Goal: Check status: Check status

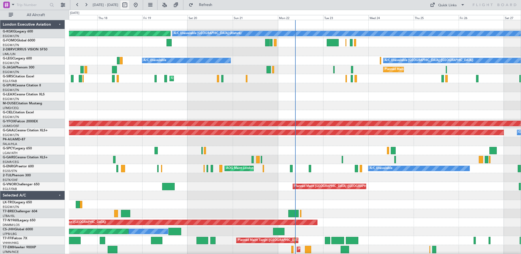
click at [129, 5] on button at bounding box center [124, 5] width 9 height 9
select select "9"
select select "2025"
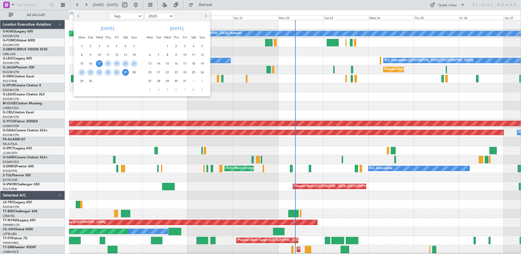
click at [77, 17] on button "Previous month" at bounding box center [79, 16] width 6 height 9
select select "5"
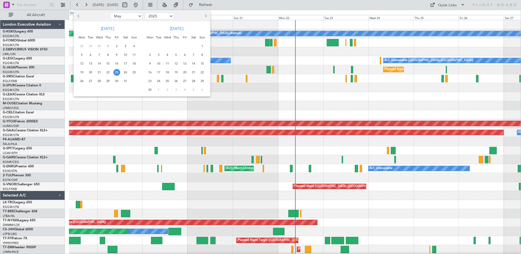
click at [117, 71] on span "23" at bounding box center [116, 72] width 7 height 7
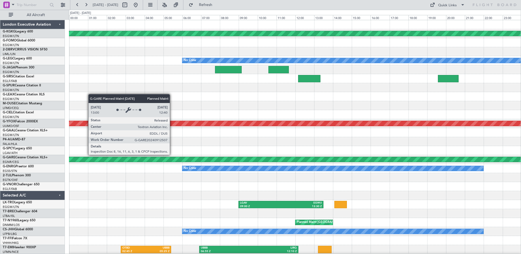
click at [172, 159] on div "Planned Maint Dusseldorf" at bounding box center [294, 159] width 1355 height 5
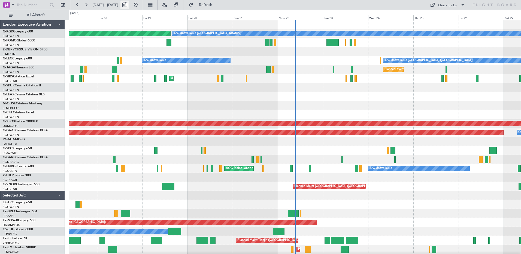
click at [129, 6] on button at bounding box center [124, 5] width 9 height 9
select select "9"
select select "2025"
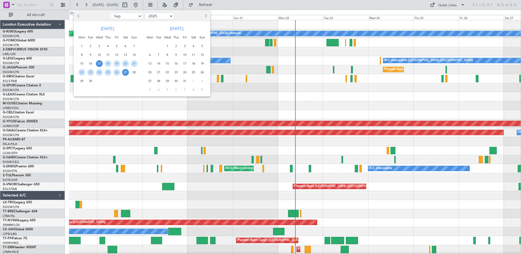
click at [79, 17] on span "Previous month" at bounding box center [78, 15] width 3 height 3
select select "5"
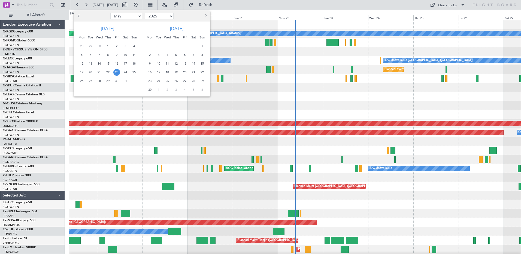
click at [118, 73] on span "23" at bounding box center [116, 72] width 7 height 7
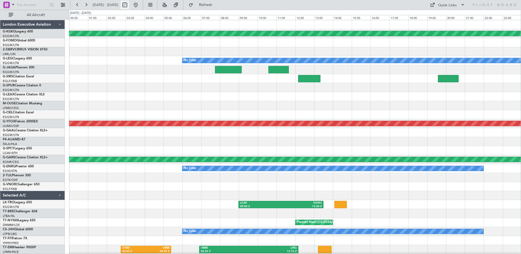
click at [129, 5] on button at bounding box center [124, 5] width 9 height 9
select select "5"
select select "2025"
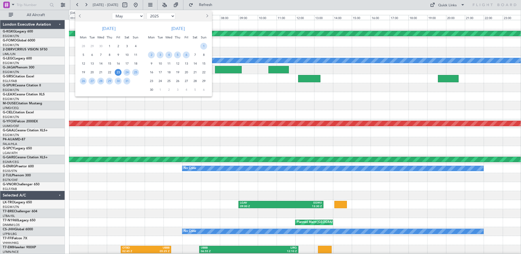
click at [206, 16] on span "Next month" at bounding box center [206, 15] width 3 height 3
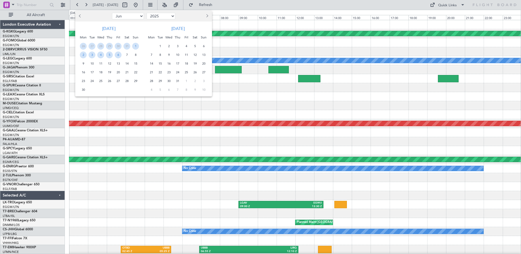
click at [206, 16] on span "Next month" at bounding box center [206, 15] width 3 height 3
click at [160, 64] on span "16" at bounding box center [160, 63] width 7 height 7
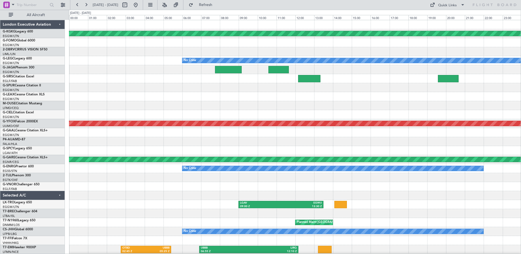
select select "9"
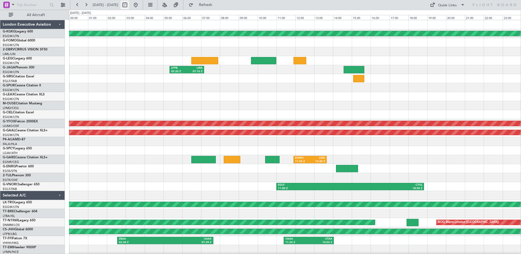
click at [129, 5] on button at bounding box center [124, 5] width 9 height 9
select select "9"
select select "2025"
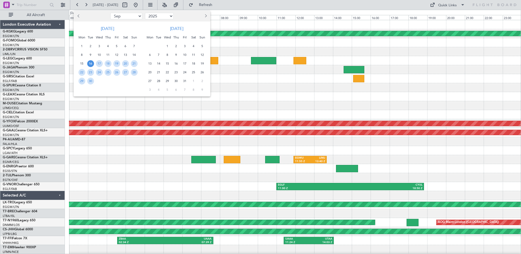
click at [77, 16] on span "Previous month" at bounding box center [78, 15] width 3 height 3
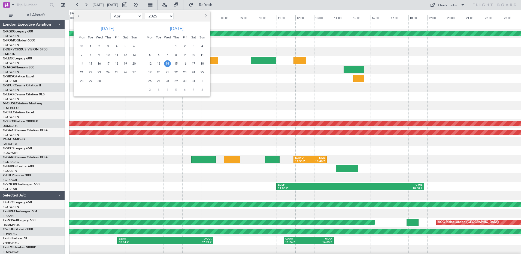
click at [167, 65] on span "14" at bounding box center [167, 63] width 7 height 7
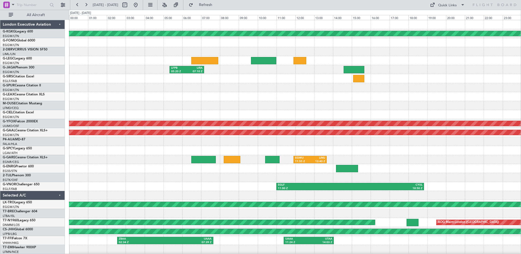
select select "5"
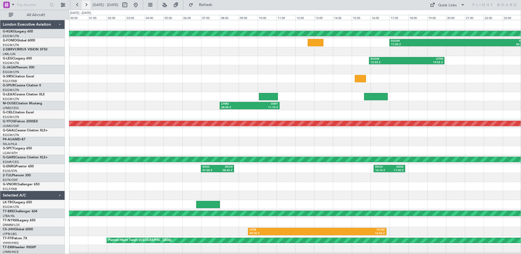
click at [86, 2] on button at bounding box center [86, 5] width 9 height 9
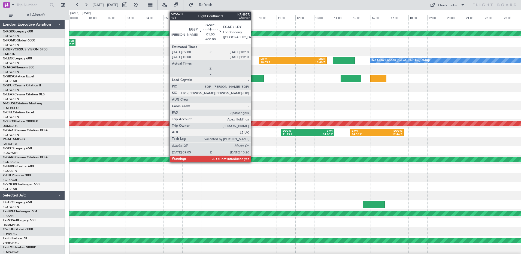
click at [253, 78] on div at bounding box center [252, 78] width 24 height 7
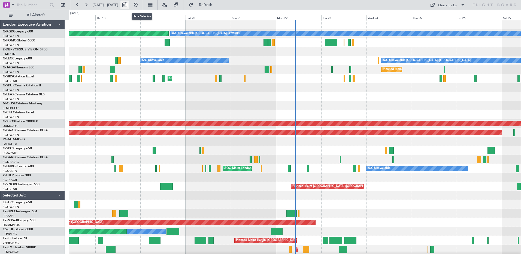
click at [129, 5] on button at bounding box center [124, 5] width 9 height 9
select select "9"
select select "2025"
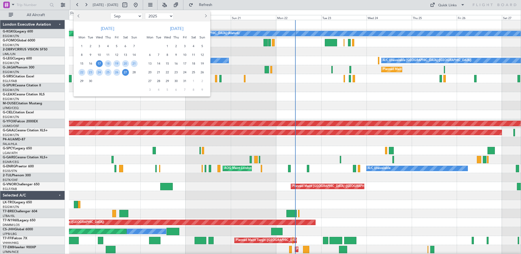
click at [77, 15] on button "Previous month" at bounding box center [79, 16] width 6 height 9
select select "5"
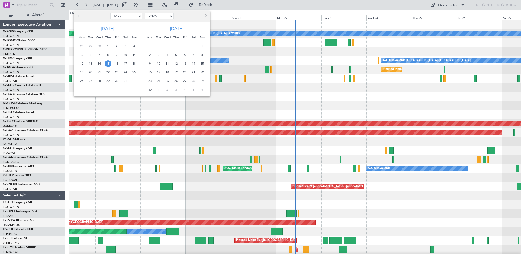
click at [109, 63] on span "15" at bounding box center [108, 63] width 7 height 7
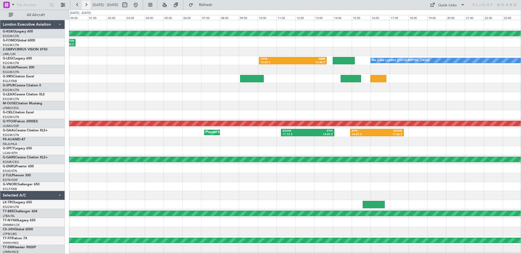
click at [86, 5] on button at bounding box center [86, 5] width 9 height 9
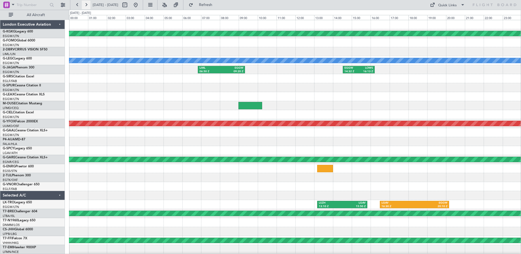
click at [87, 6] on button at bounding box center [86, 5] width 9 height 9
